Goal: Task Accomplishment & Management: Complete application form

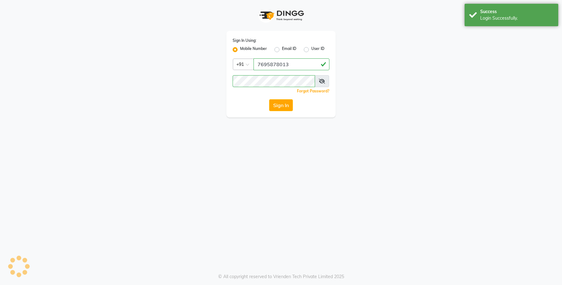
select select "service"
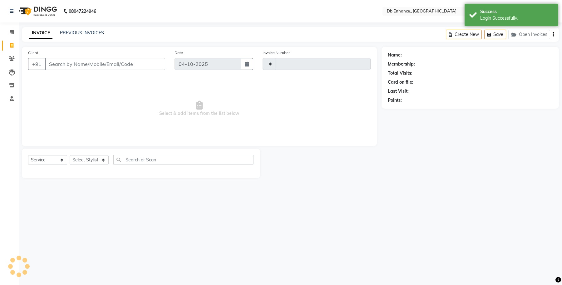
type input "0946"
select select "4474"
click at [126, 64] on input "Client" at bounding box center [105, 64] width 120 height 12
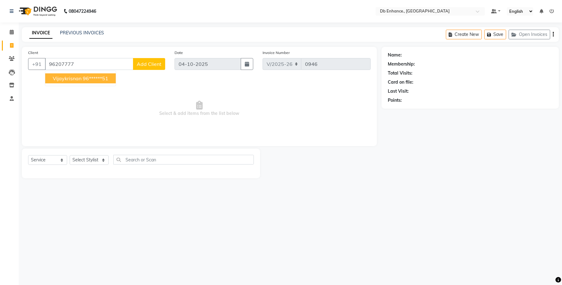
click at [96, 83] on button "vijaykrisnan 96******51" at bounding box center [80, 78] width 71 height 10
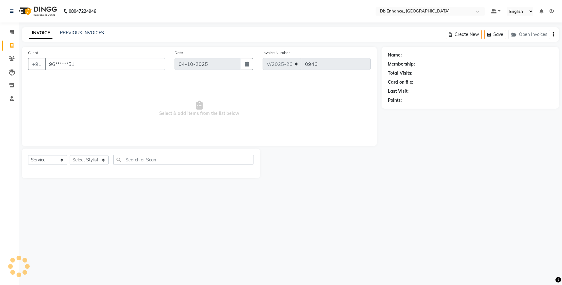
type input "96******51"
click at [104, 161] on select "Select Stylist [PERSON_NAME] [PERSON_NAME] [PERSON_NAME] [GEOGRAPHIC_DATA][PERS…" at bounding box center [89, 160] width 39 height 10
select select "25383"
click at [70, 155] on select "Select Stylist [PERSON_NAME] [PERSON_NAME] [PERSON_NAME] [GEOGRAPHIC_DATA][PERS…" at bounding box center [89, 160] width 39 height 10
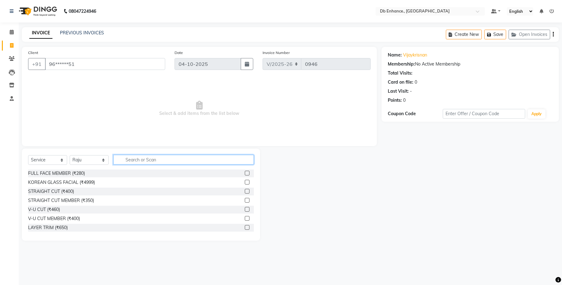
click at [166, 161] on input "text" at bounding box center [183, 160] width 141 height 10
type input "hai"
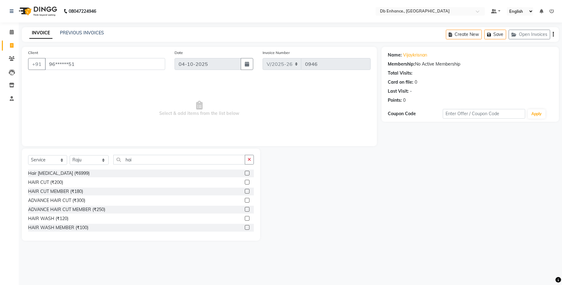
click at [245, 183] on label at bounding box center [247, 182] width 5 height 5
click at [245, 183] on input "checkbox" at bounding box center [247, 183] width 4 height 4
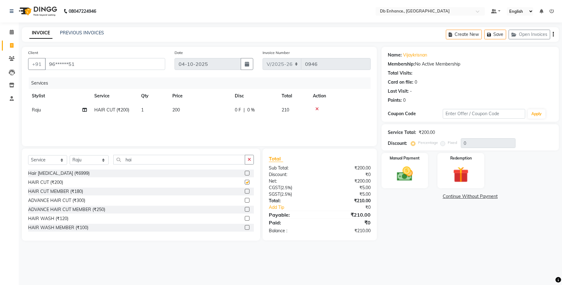
checkbox input "false"
drag, startPoint x: 75, startPoint y: 63, endPoint x: 46, endPoint y: 63, distance: 29.4
click at [46, 63] on input "96******51" at bounding box center [105, 64] width 120 height 12
click at [318, 109] on icon at bounding box center [316, 109] width 3 height 4
